Goal: Navigation & Orientation: Find specific page/section

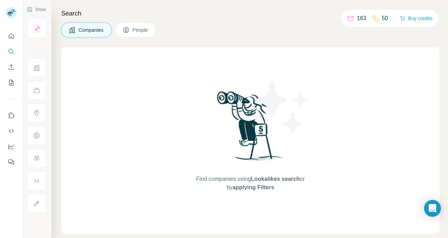
click at [132, 32] on span "People" at bounding box center [140, 29] width 16 height 7
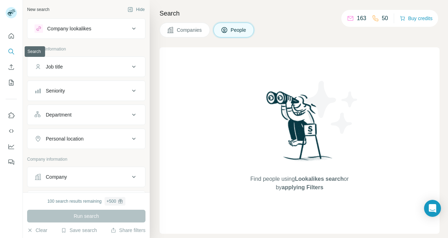
click at [8, 50] on button "Search" at bounding box center [11, 51] width 11 height 13
click at [229, 30] on button "People" at bounding box center [234, 30] width 41 height 15
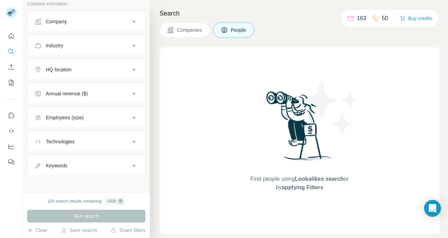
scroll to position [14, 0]
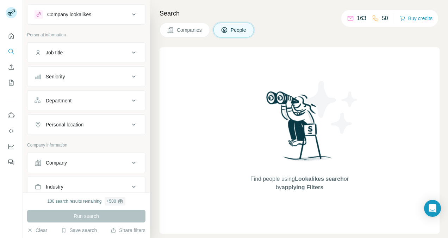
click at [107, 17] on div "Company lookalikes" at bounding box center [82, 14] width 95 height 8
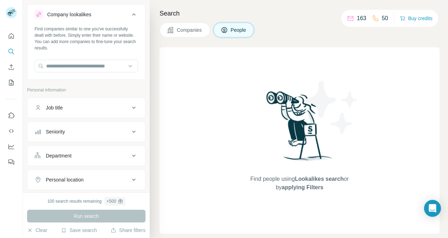
click at [107, 17] on div "Company lookalikes" at bounding box center [82, 14] width 95 height 8
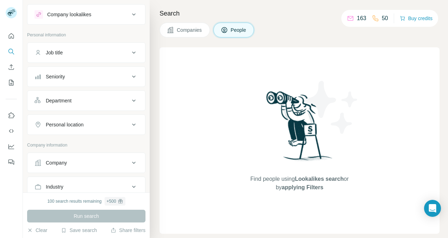
click at [174, 29] on button "Companies" at bounding box center [185, 30] width 50 height 15
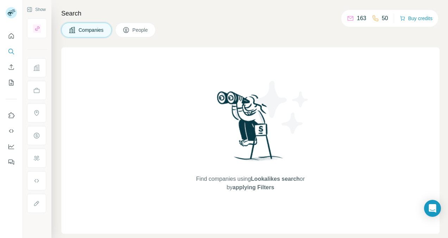
click at [140, 29] on span "People" at bounding box center [140, 29] width 16 height 7
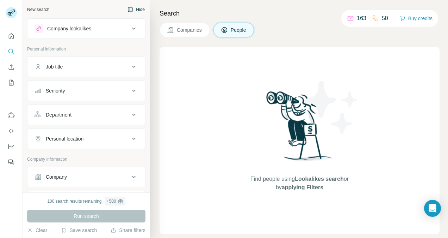
click at [132, 10] on button "Hide" at bounding box center [136, 9] width 27 height 11
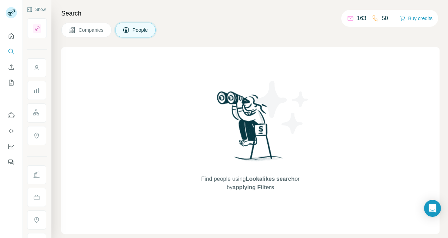
click at [40, 66] on div at bounding box center [36, 67] width 19 height 19
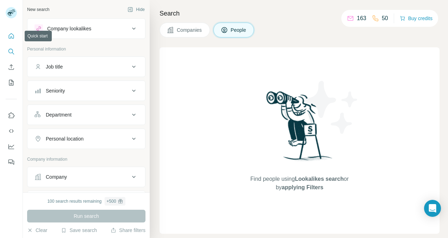
click at [12, 33] on icon "Quick start" at bounding box center [11, 35] width 7 height 7
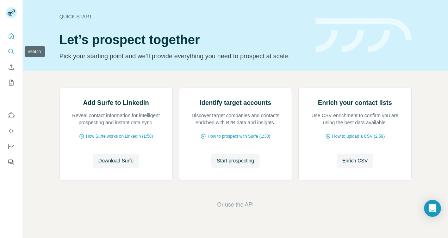
click at [14, 54] on icon "Search" at bounding box center [11, 51] width 7 height 7
